Goal: Transaction & Acquisition: Purchase product/service

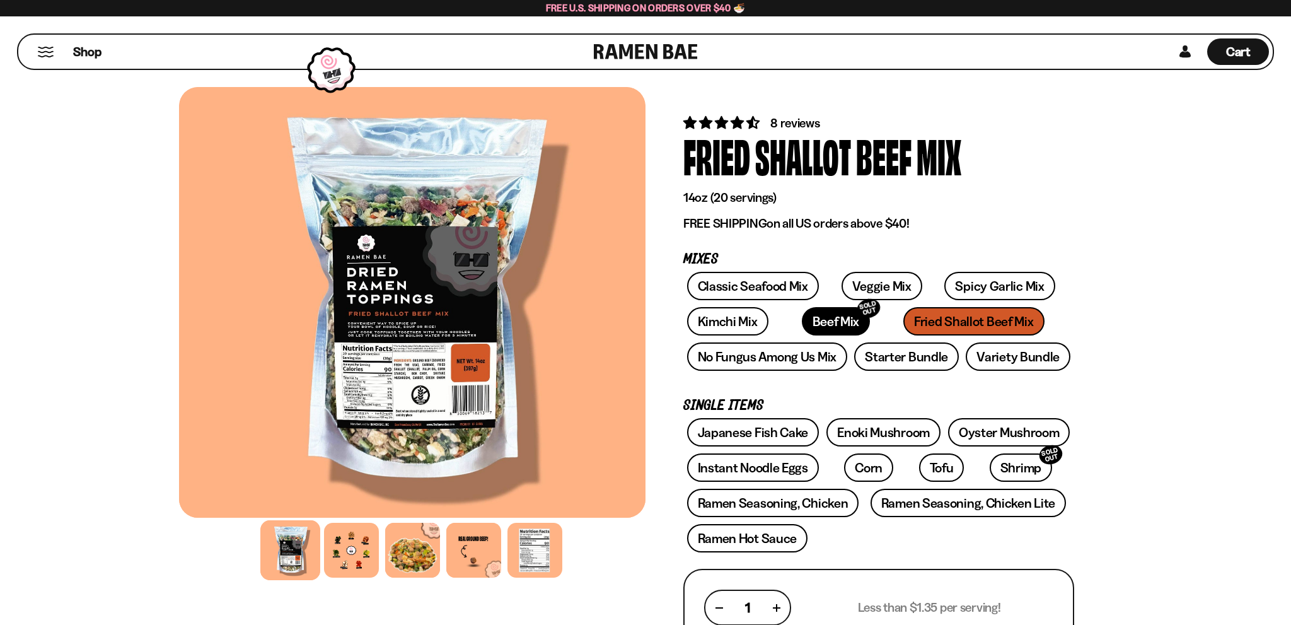
click at [826, 321] on link "Beef Mix SOLD OUT" at bounding box center [836, 321] width 69 height 28
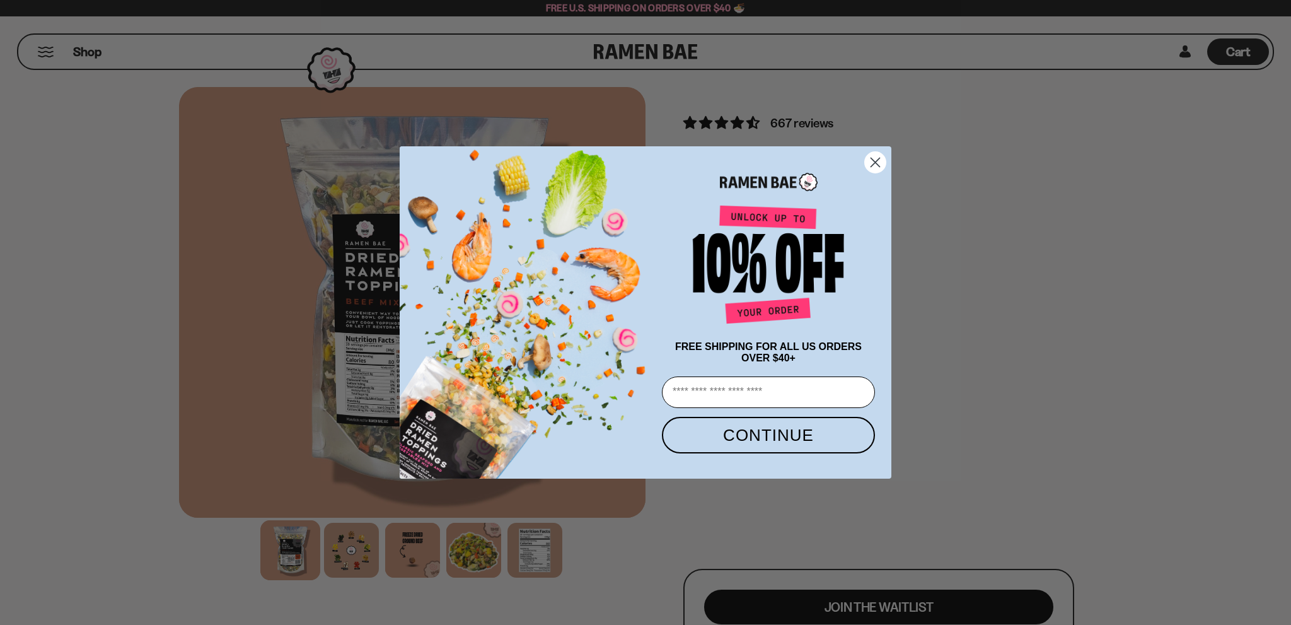
click at [731, 393] on input "Email" at bounding box center [768, 392] width 213 height 32
type input "**********"
click at [748, 435] on button "CONTINUE" at bounding box center [768, 435] width 213 height 37
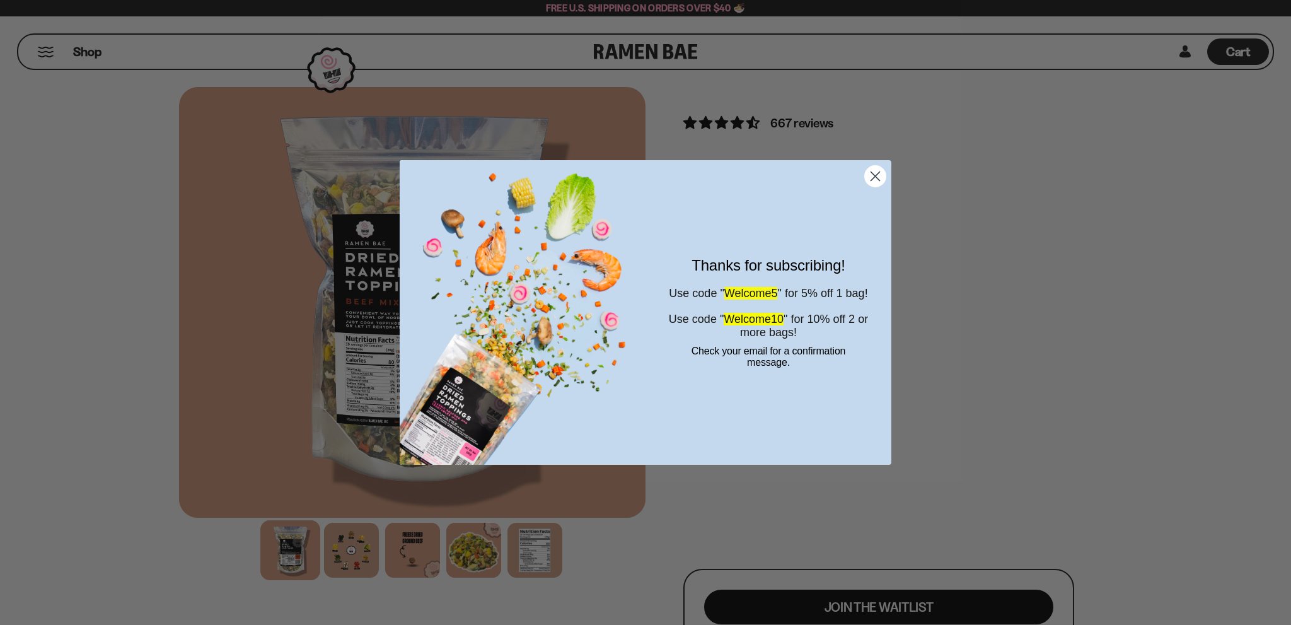
click at [876, 175] on circle "Close dialog" at bounding box center [875, 176] width 21 height 21
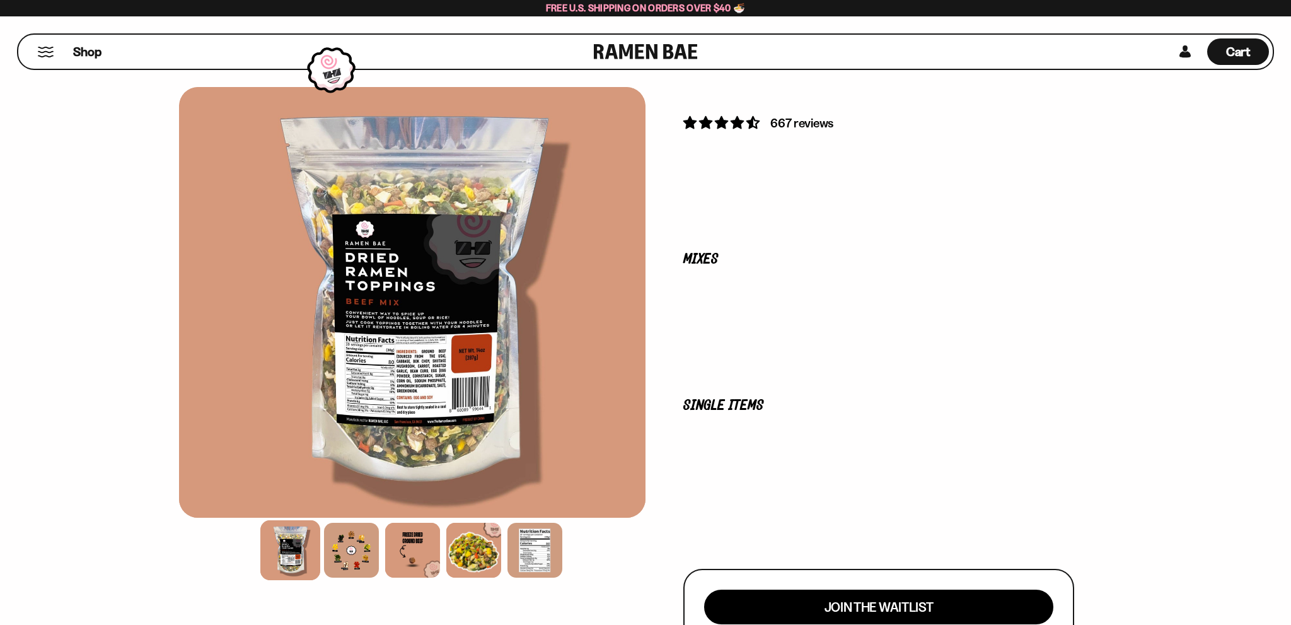
click at [62, 52] on div "Shop" at bounding box center [308, 52] width 572 height 34
click at [79, 52] on span "Shop" at bounding box center [87, 51] width 31 height 19
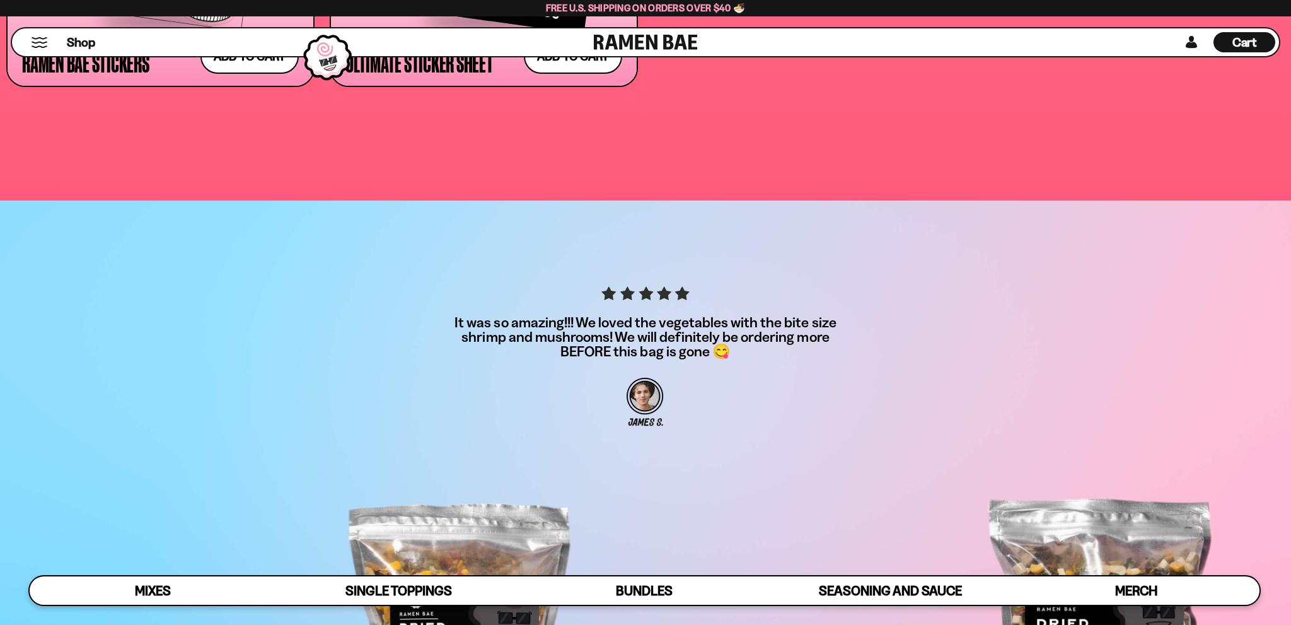
scroll to position [5058, 0]
